Goal: Information Seeking & Learning: Find specific page/section

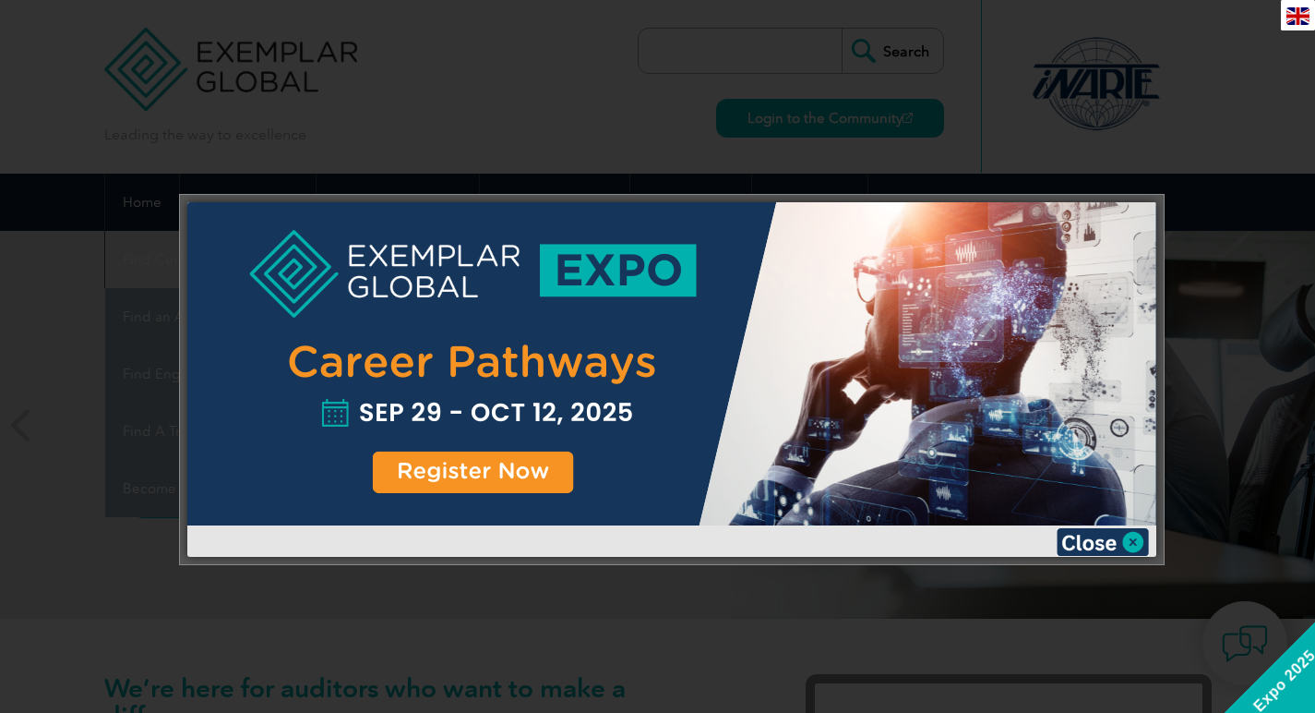
click at [1122, 534] on img at bounding box center [1103, 542] width 92 height 28
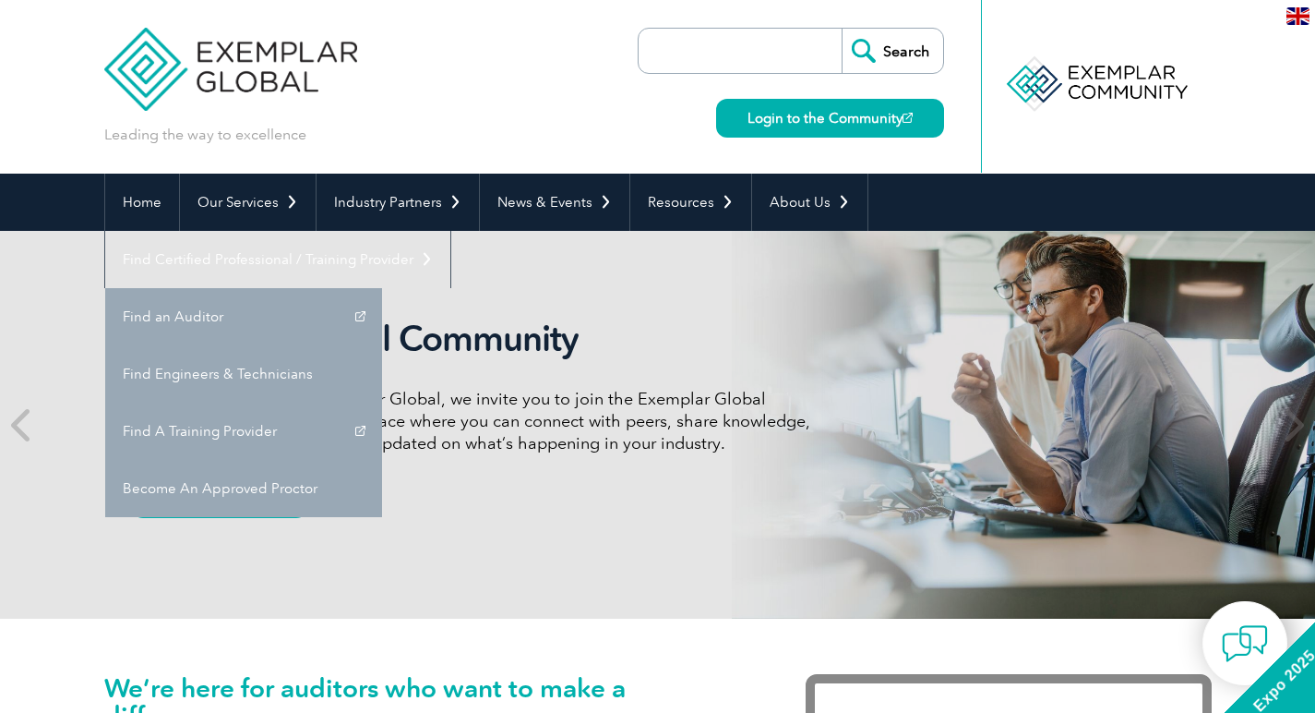
click at [976, 375] on div "Exemplar Global Community As a valued member of Exemplar Global, we invite you …" at bounding box center [658, 425] width 1108 height 388
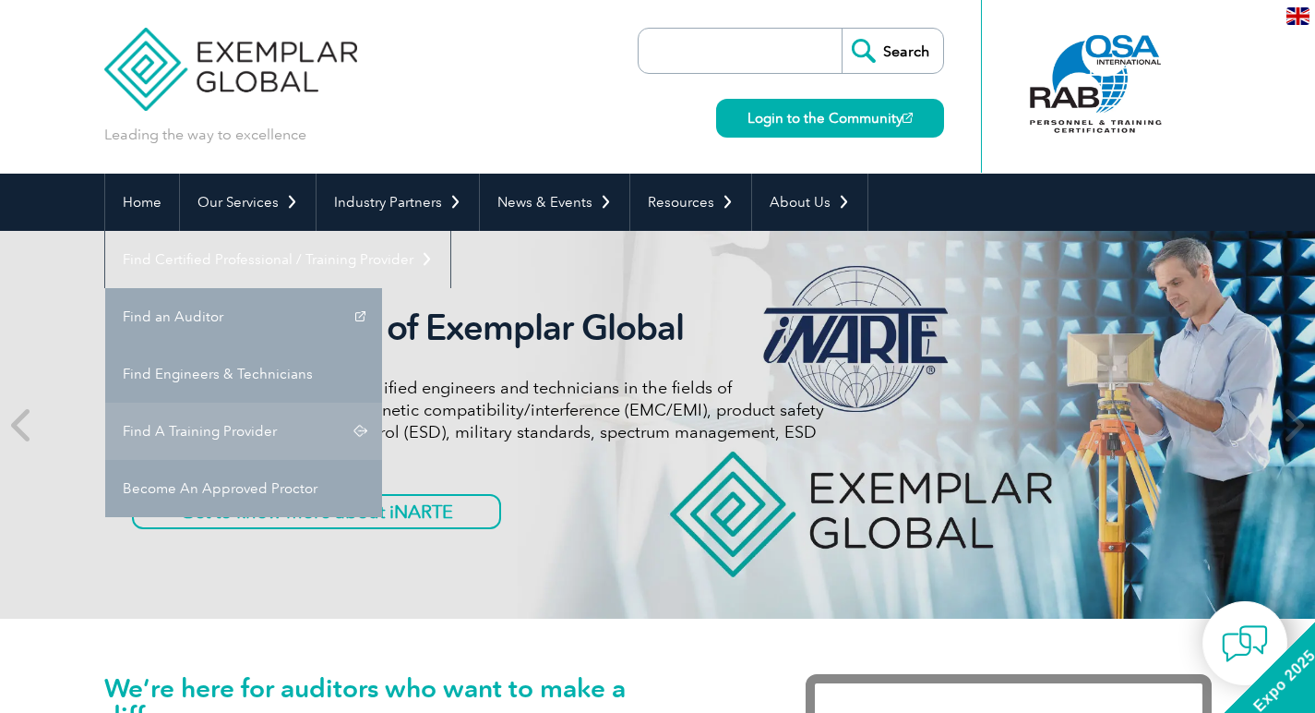
click at [382, 402] on link "Find A Training Provider" at bounding box center [243, 430] width 277 height 57
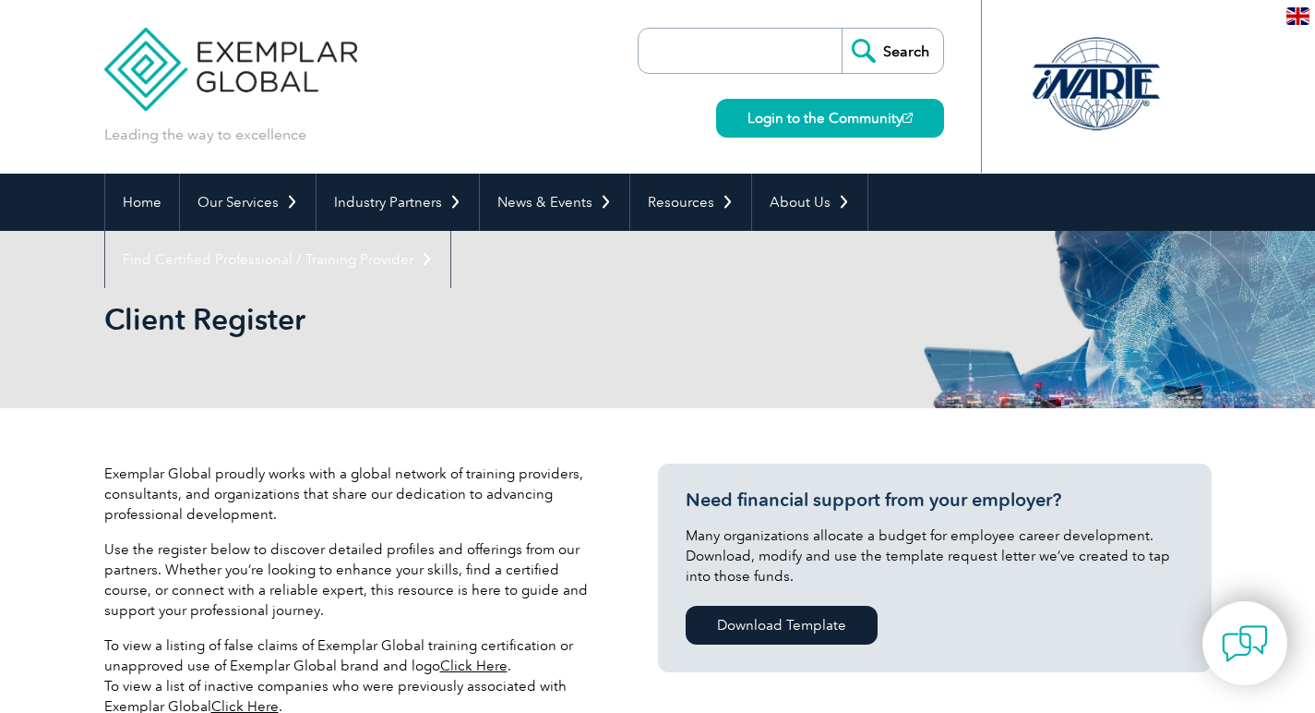
scroll to position [521, 0]
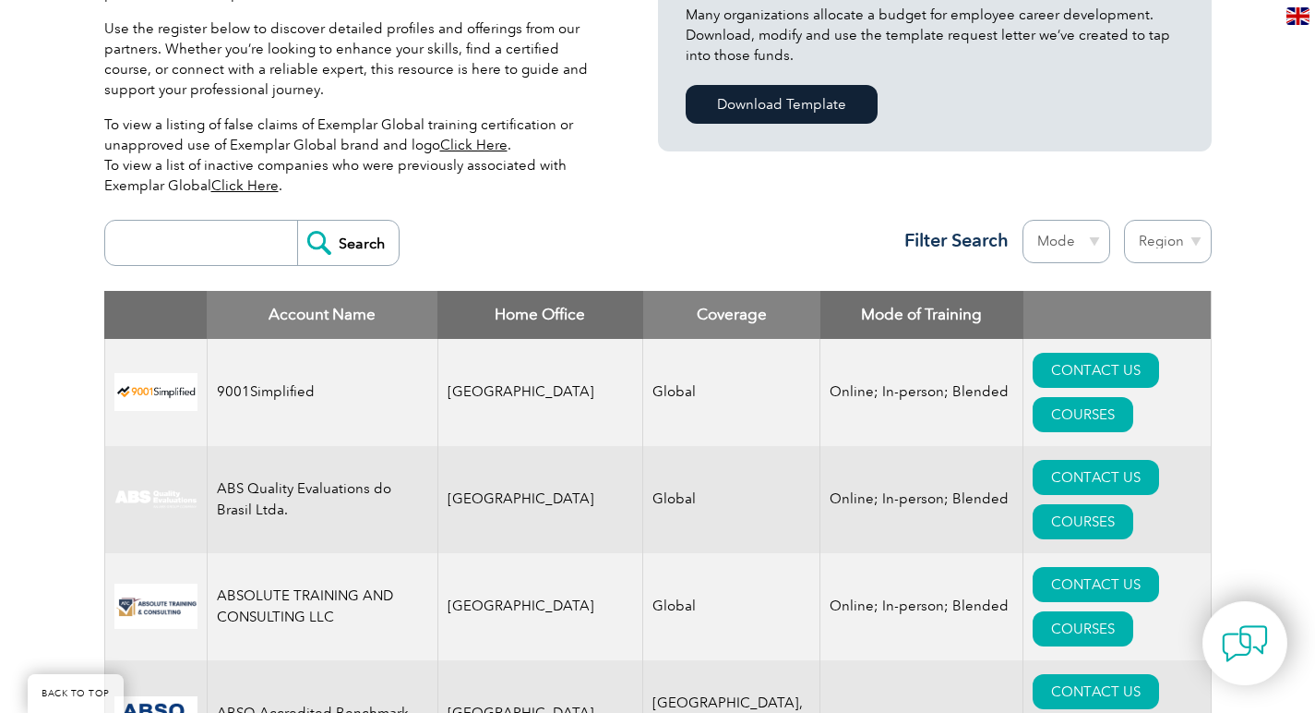
click at [209, 234] on input "search" at bounding box center [205, 243] width 183 height 44
type input "[GEOGRAPHIC_DATA]"
drag, startPoint x: 204, startPoint y: 233, endPoint x: 368, endPoint y: 260, distance: 166.6
click at [368, 260] on input "Search" at bounding box center [348, 243] width 102 height 44
select select "[GEOGRAPHIC_DATA]"
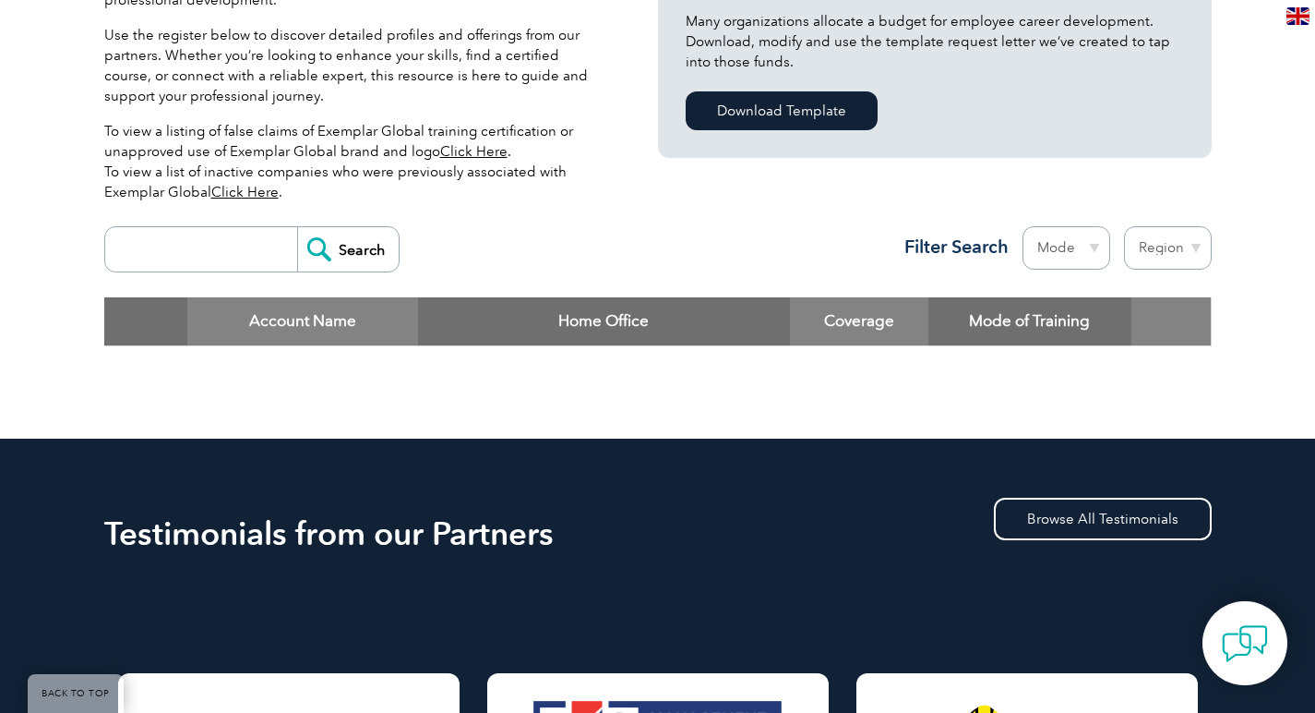
scroll to position [454, 0]
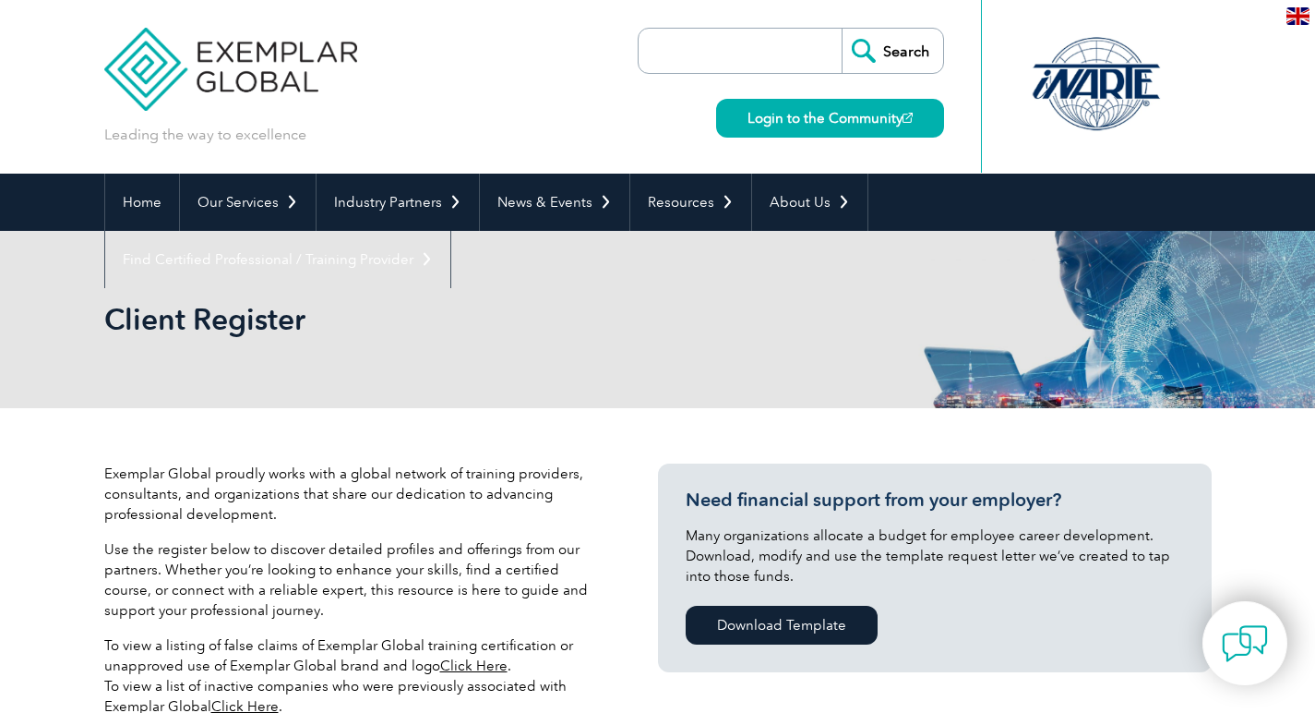
select select "[GEOGRAPHIC_DATA]"
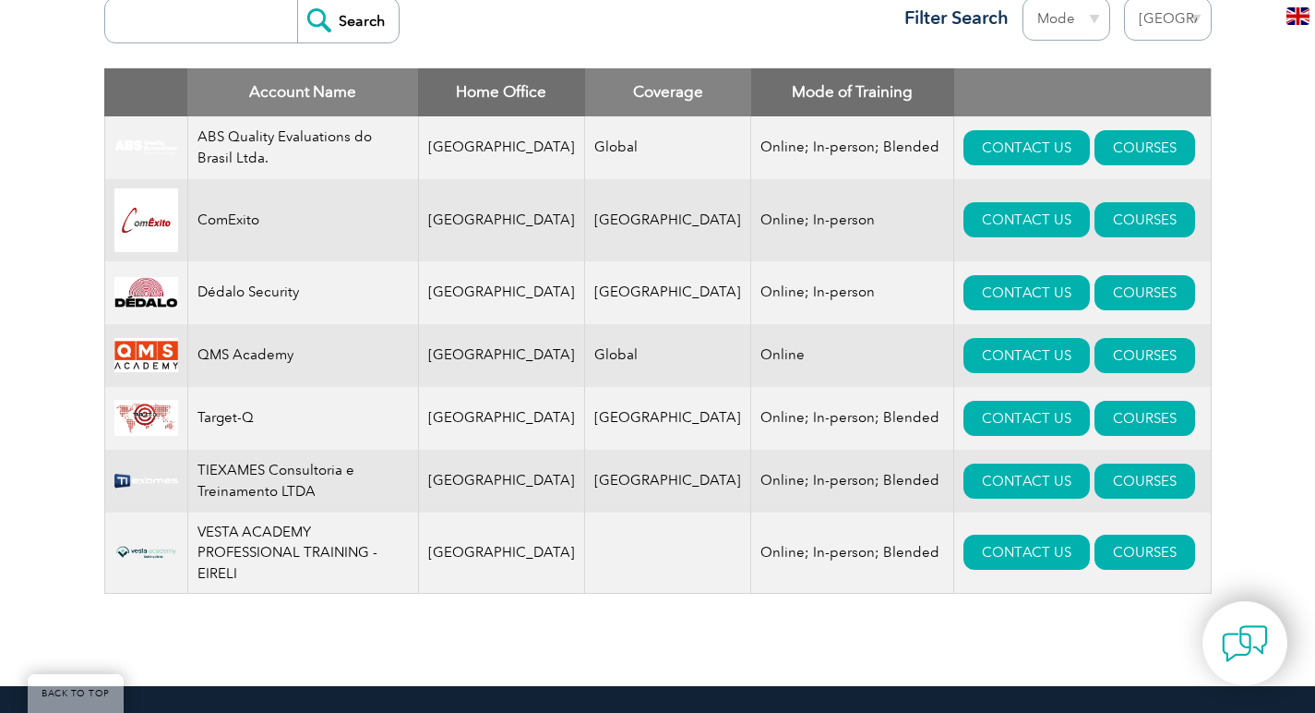
scroll to position [743, 0]
